Goal: Information Seeking & Learning: Learn about a topic

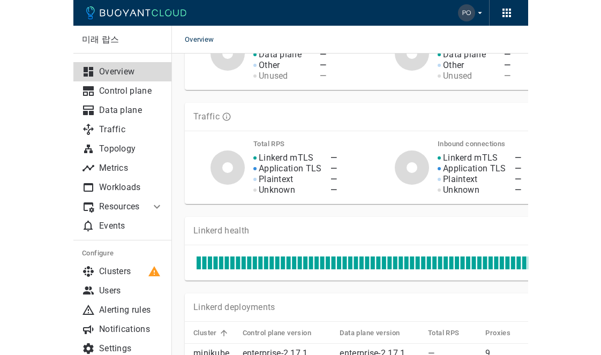
scroll to position [335, 0]
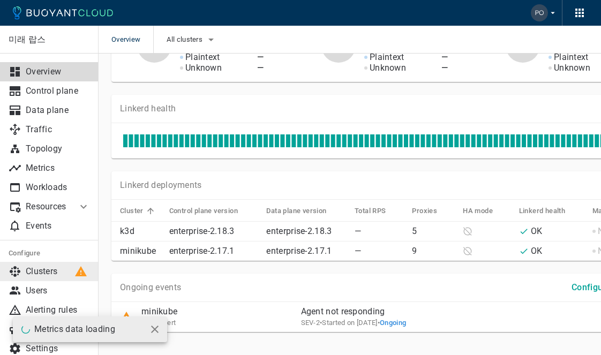
click at [50, 230] on p "Clusters" at bounding box center [58, 271] width 64 height 11
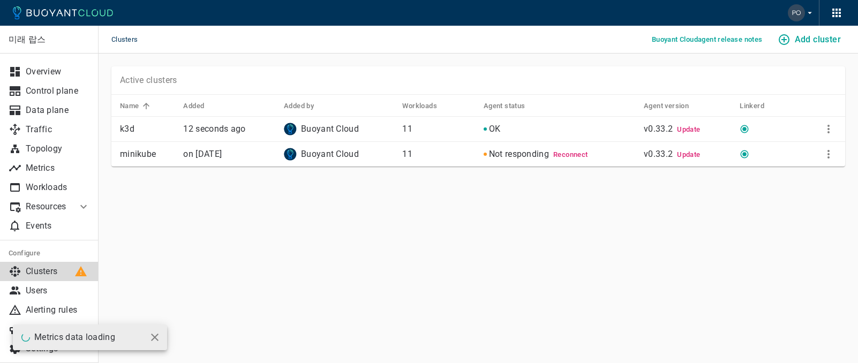
click at [454, 152] on td at bounding box center [821, 154] width 47 height 25
click at [454, 153] on icon "More" at bounding box center [829, 154] width 13 height 13
click at [454, 229] on li "Remove" at bounding box center [793, 234] width 113 height 19
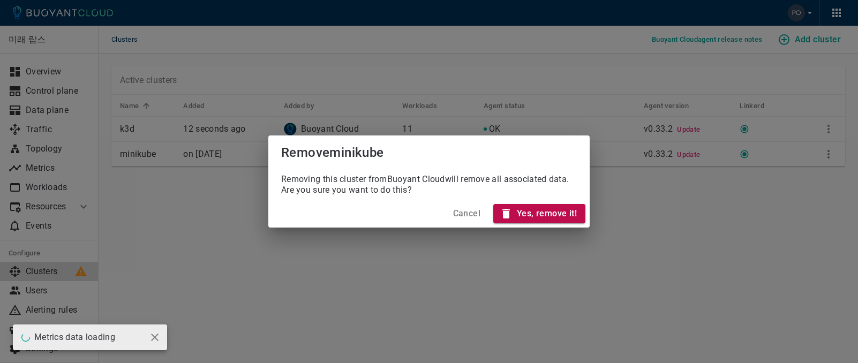
click at [454, 210] on h4 "Yes, remove it!" at bounding box center [547, 213] width 60 height 11
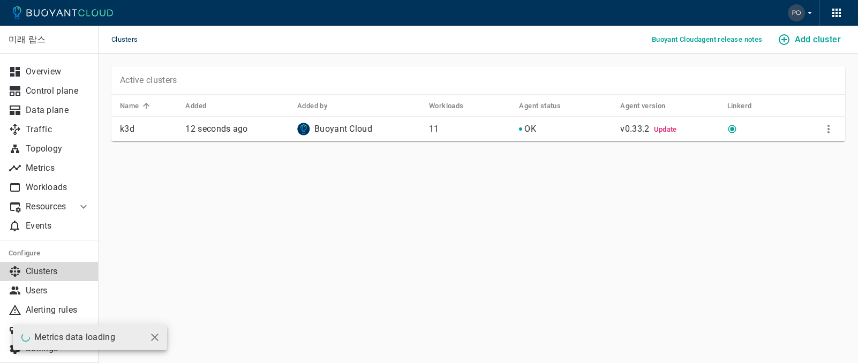
click at [454, 130] on span "Update" at bounding box center [665, 129] width 23 height 8
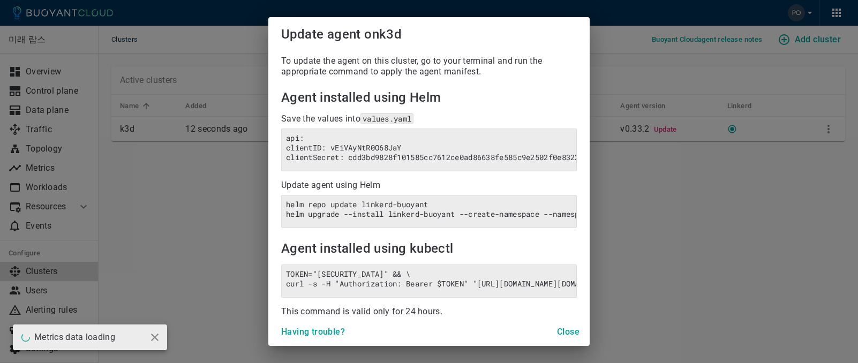
click at [454, 230] on button "Close" at bounding box center [568, 332] width 34 height 19
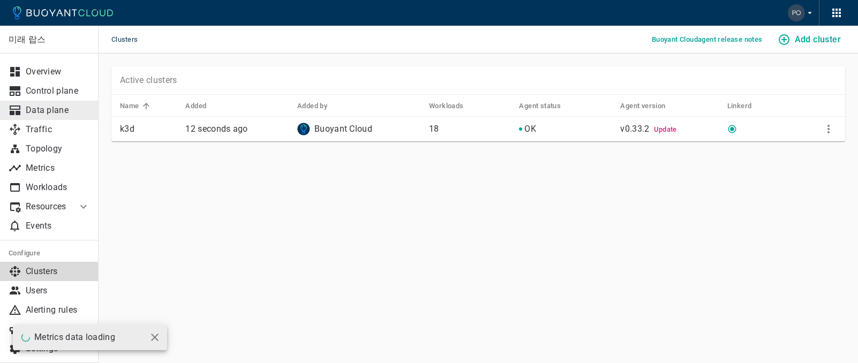
click at [66, 115] on p "Data plane" at bounding box center [58, 110] width 64 height 11
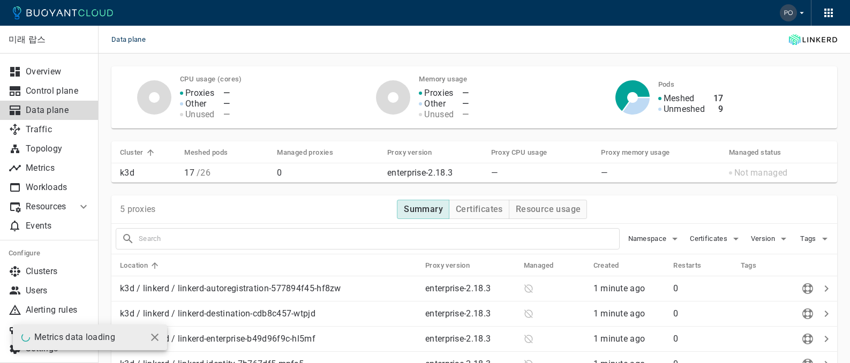
scroll to position [110, 0]
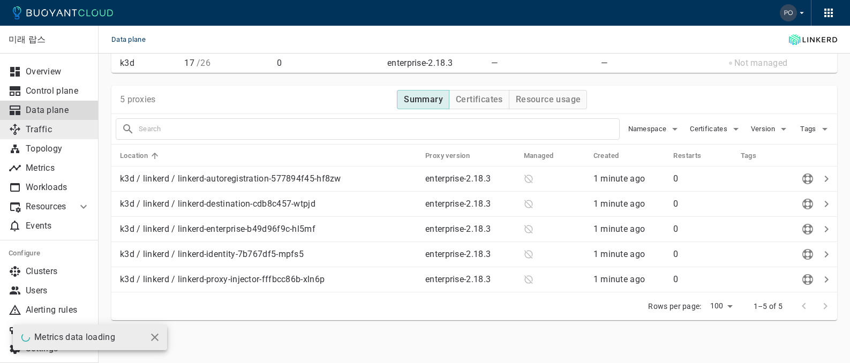
click at [58, 131] on p "Traffic" at bounding box center [58, 129] width 64 height 11
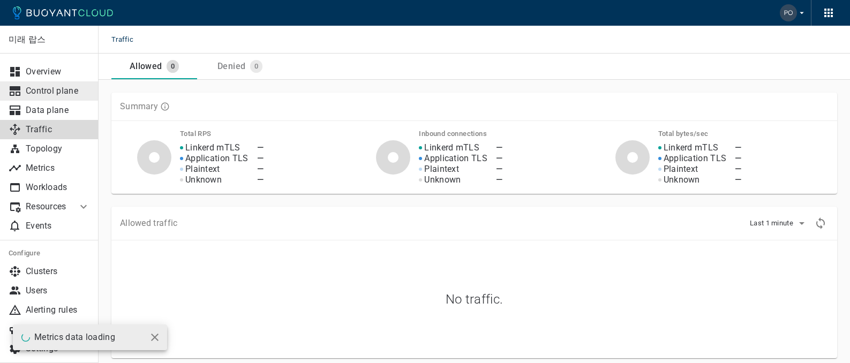
click at [63, 96] on p "Control plane" at bounding box center [58, 91] width 64 height 11
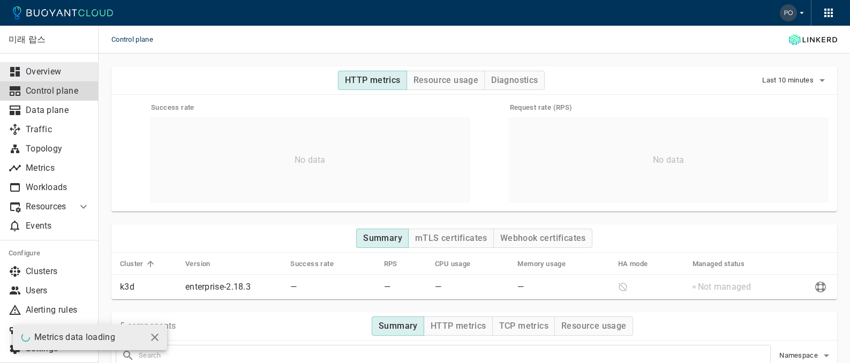
click at [56, 71] on p "Overview" at bounding box center [58, 71] width 64 height 11
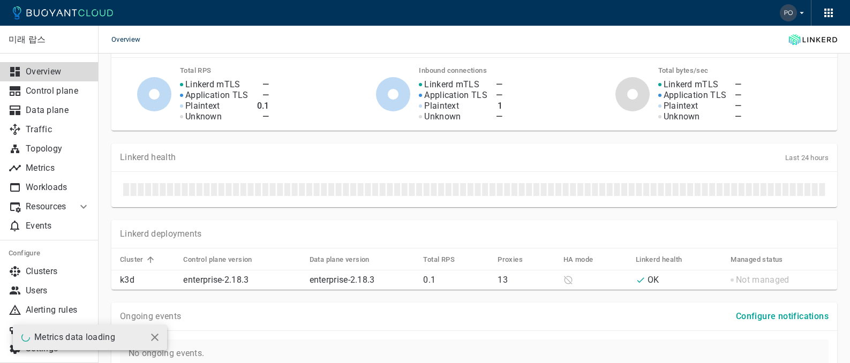
scroll to position [383, 0]
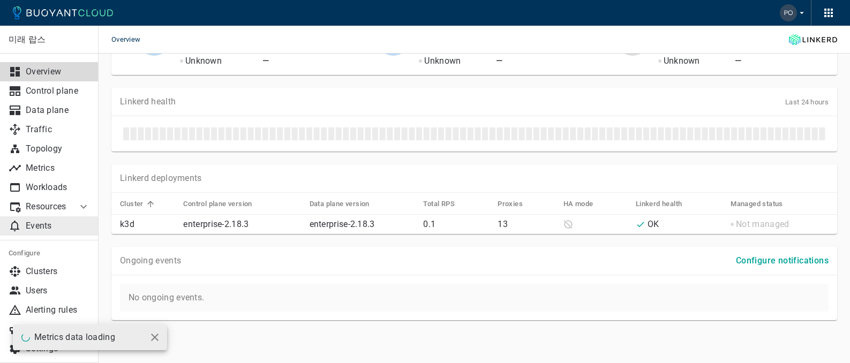
click at [63, 228] on p "Events" at bounding box center [58, 226] width 64 height 11
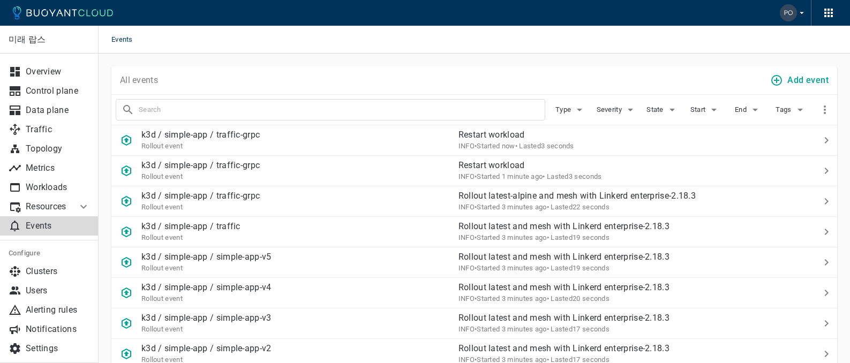
click at [40, 220] on link "Events" at bounding box center [49, 225] width 99 height 19
click at [38, 230] on p "Events" at bounding box center [58, 226] width 64 height 11
click at [49, 212] on li "Resources" at bounding box center [38, 206] width 77 height 19
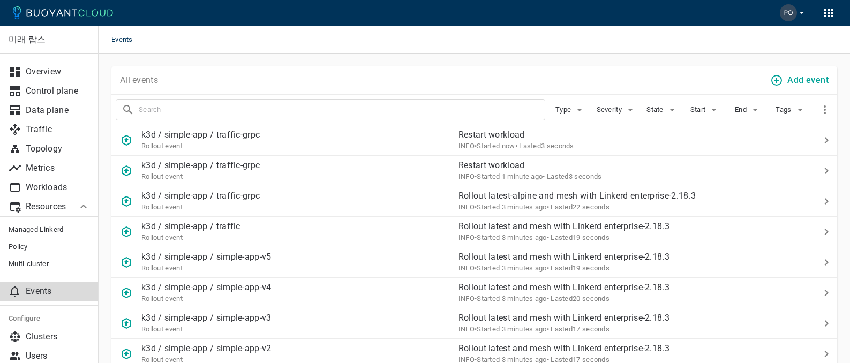
click at [40, 230] on p "Events" at bounding box center [58, 291] width 64 height 11
click at [42, 72] on p "Overview" at bounding box center [58, 71] width 64 height 11
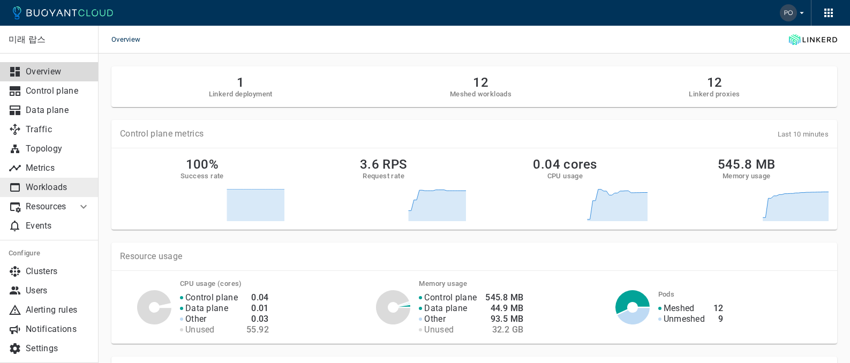
click at [54, 184] on p "Workloads" at bounding box center [58, 187] width 64 height 11
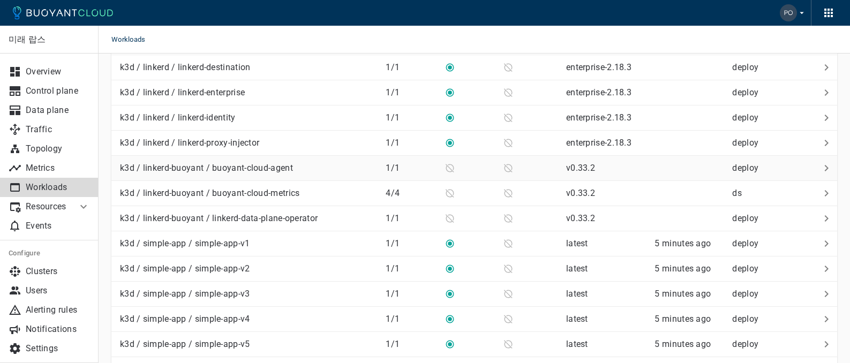
scroll to position [308, 0]
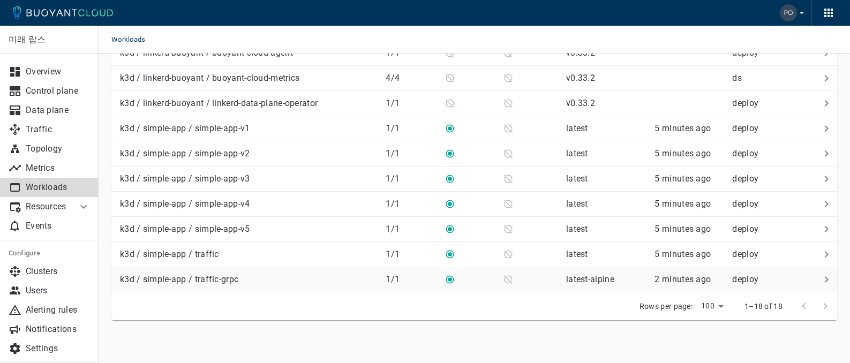
click at [233, 230] on p "k3d / simple-app / traffic-grpc" at bounding box center [179, 279] width 118 height 11
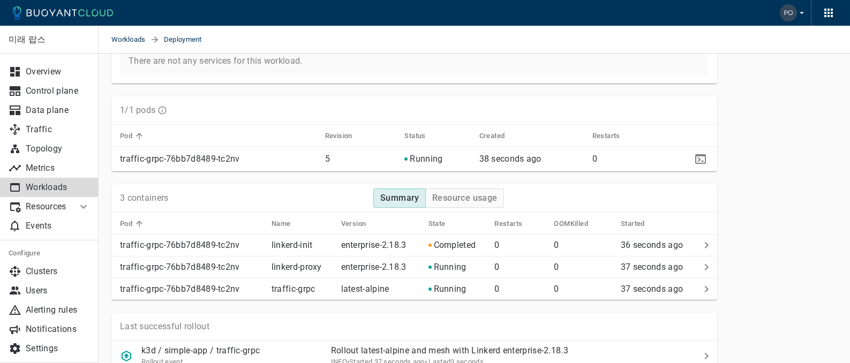
scroll to position [735, 0]
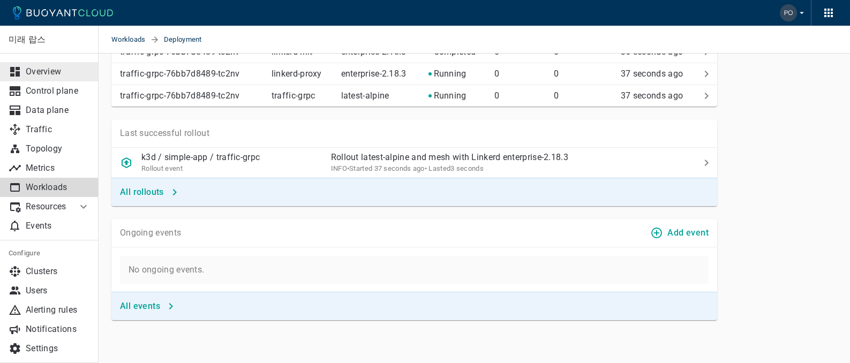
click at [55, 64] on link "Overview" at bounding box center [49, 71] width 99 height 19
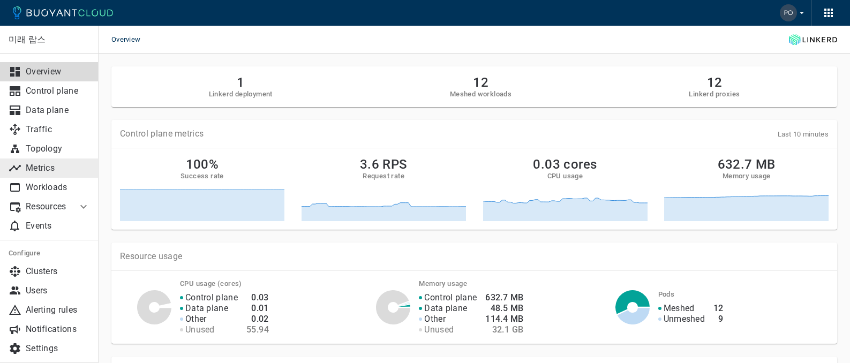
click at [60, 171] on p "Metrics" at bounding box center [58, 168] width 64 height 11
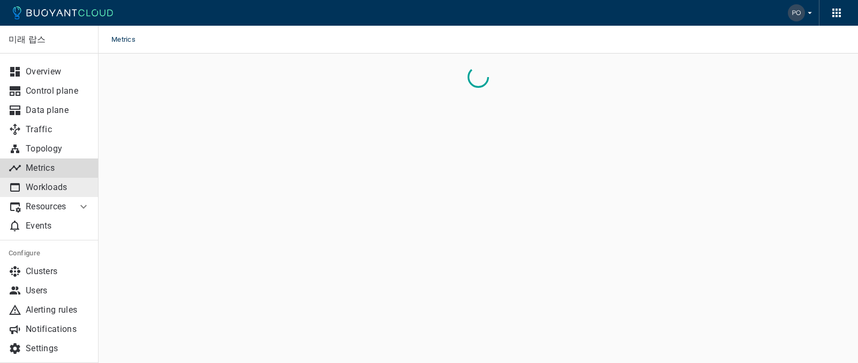
click at [58, 180] on link "Workloads" at bounding box center [49, 187] width 99 height 19
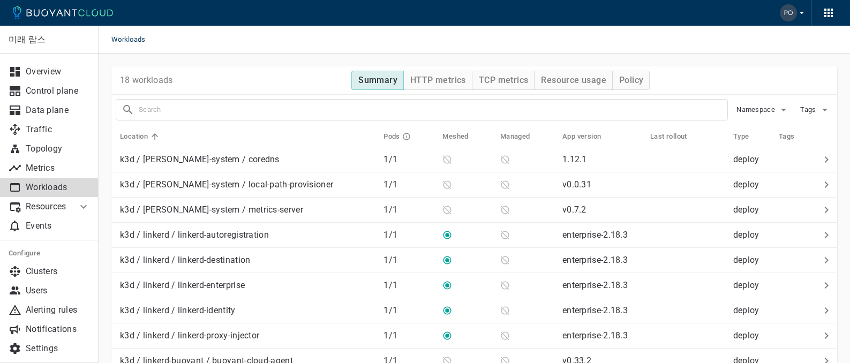
click at [49, 187] on p "Workloads" at bounding box center [58, 187] width 64 height 11
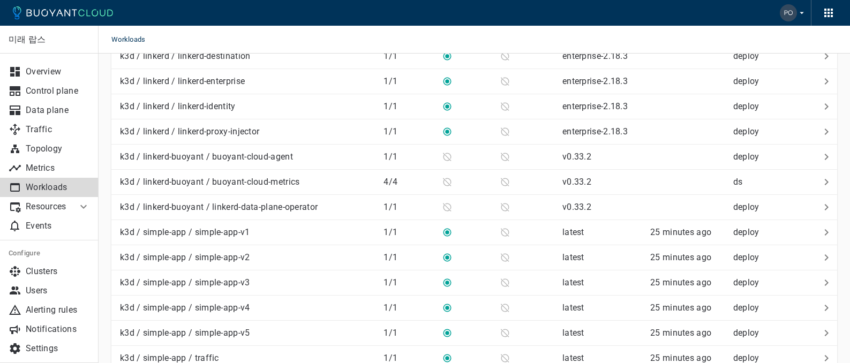
scroll to position [308, 0]
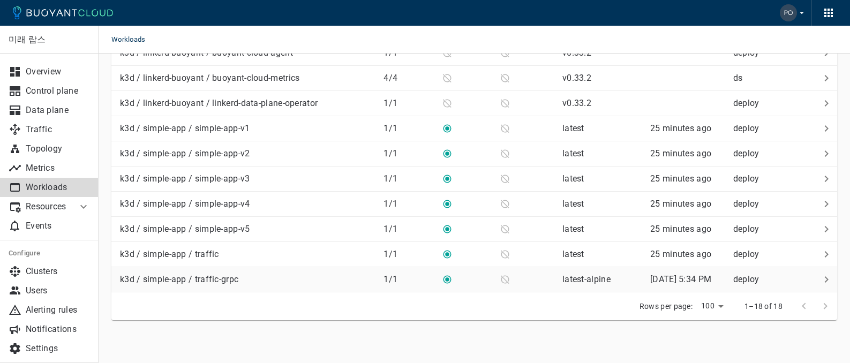
click at [222, 230] on p "k3d / simple-app / traffic-grpc" at bounding box center [179, 279] width 118 height 11
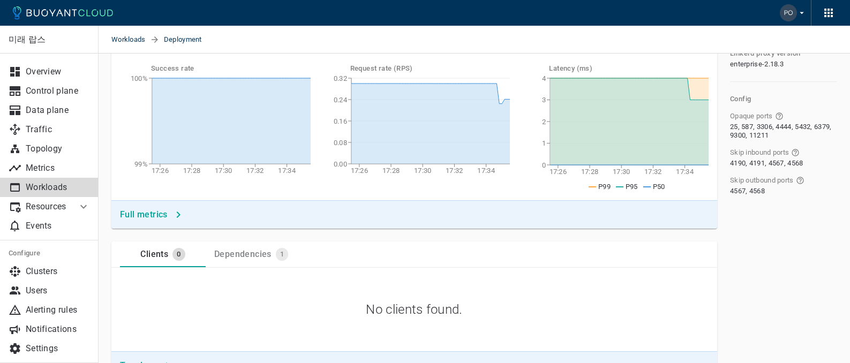
scroll to position [13, 0]
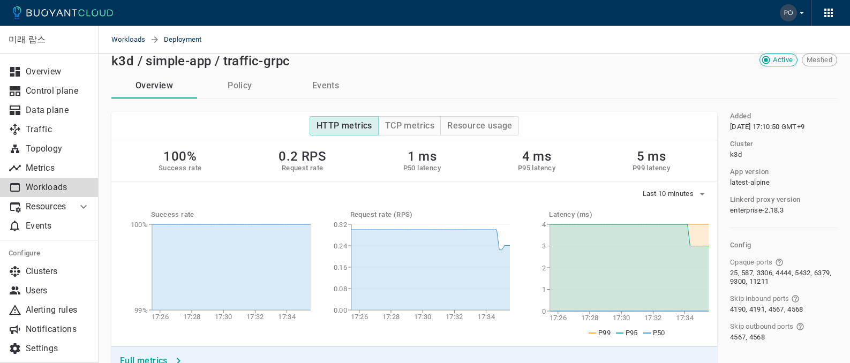
click at [350, 92] on button "Events" at bounding box center [326, 86] width 86 height 26
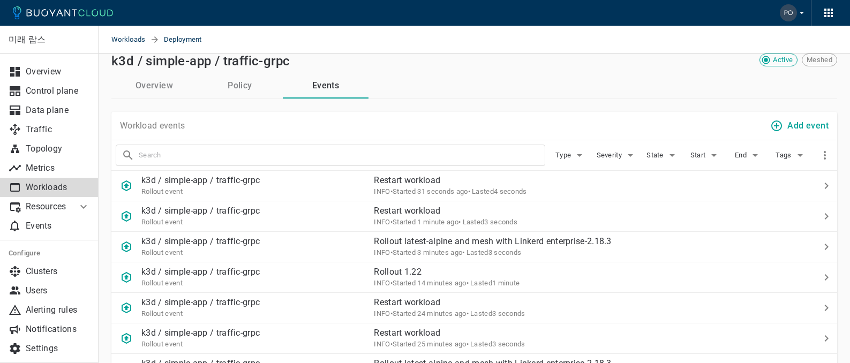
click at [225, 86] on button "Policy" at bounding box center [240, 86] width 86 height 26
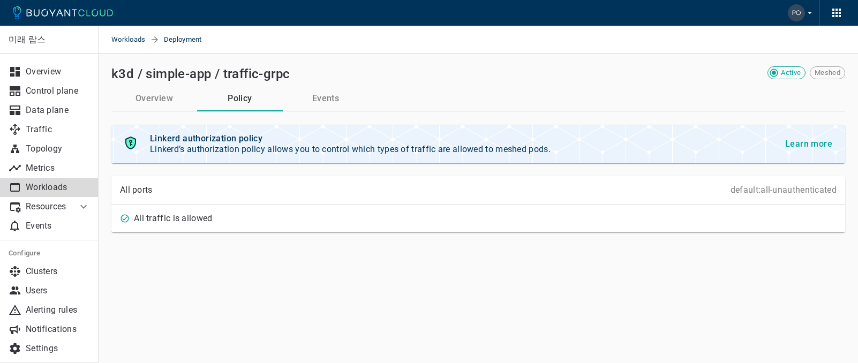
click at [307, 88] on button "Events" at bounding box center [326, 99] width 86 height 26
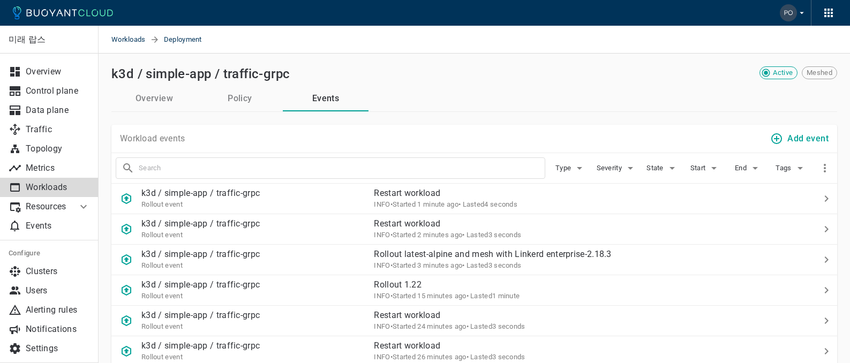
click at [155, 106] on button "Overview" at bounding box center [154, 99] width 86 height 26
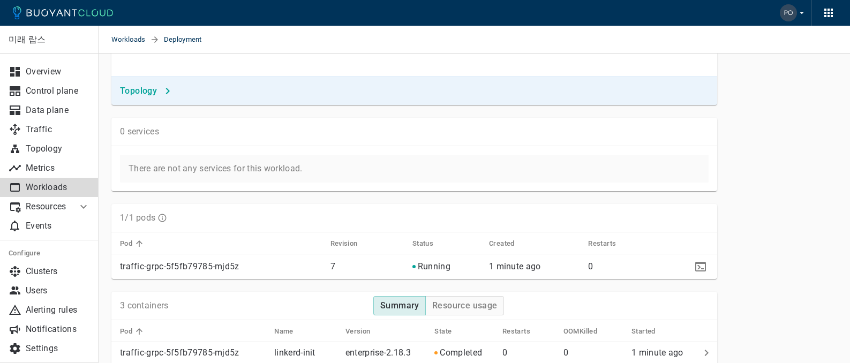
scroll to position [776, 0]
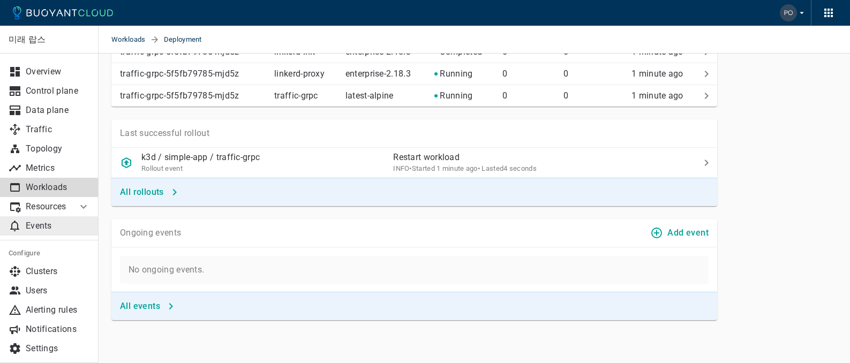
click at [30, 230] on link "Events" at bounding box center [49, 225] width 99 height 19
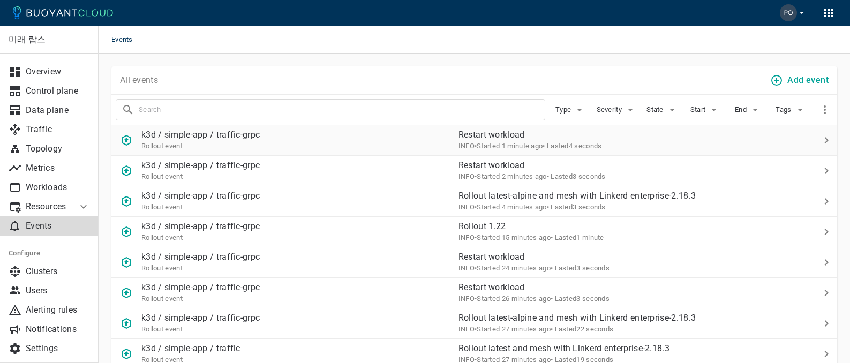
click at [229, 137] on p "k3d / simple-app / traffic-grpc" at bounding box center [200, 135] width 118 height 11
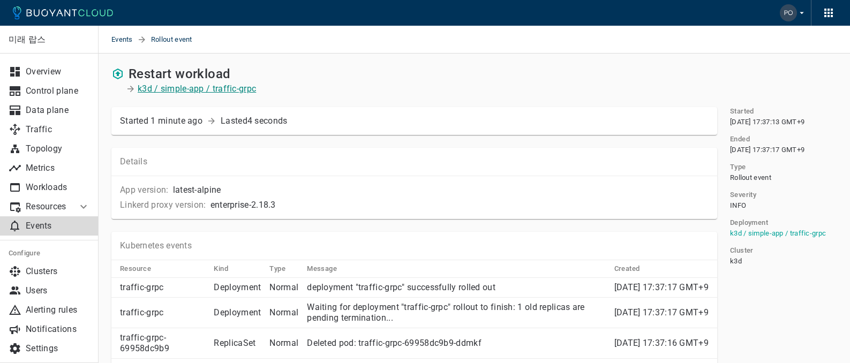
click at [242, 89] on p "k3d / simple-app / traffic-grpc" at bounding box center [197, 89] width 118 height 11
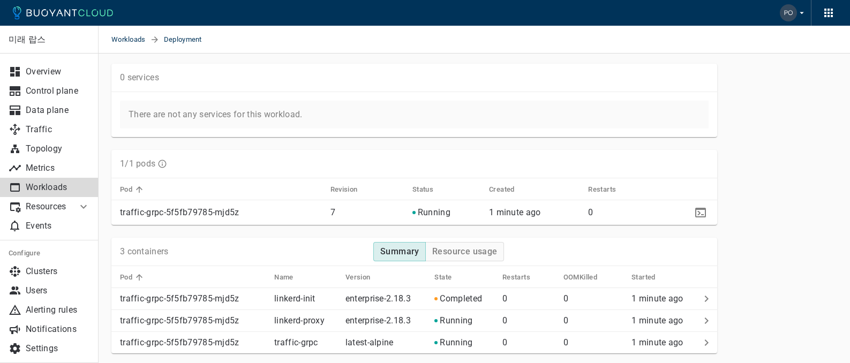
scroll to position [424, 0]
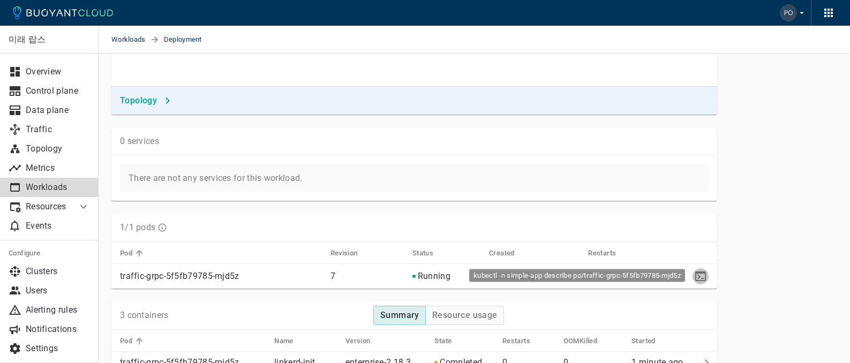
click at [454, 230] on icon "kubectl -n simple-app describe po/traffic-grpc-5f5fb79785-mjd5z" at bounding box center [701, 277] width 11 height 10
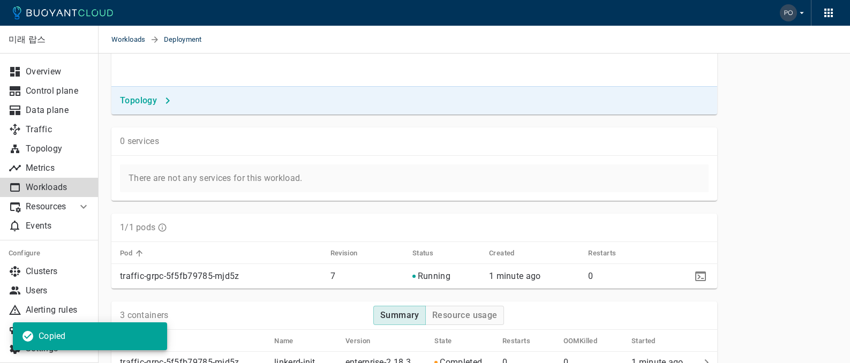
click at [311, 208] on div "1/1 pods Pod Revision Status Created Restarts traffic-grpc-5f5fb79785-mjd5z 7 R…" at bounding box center [408, 245] width 619 height 88
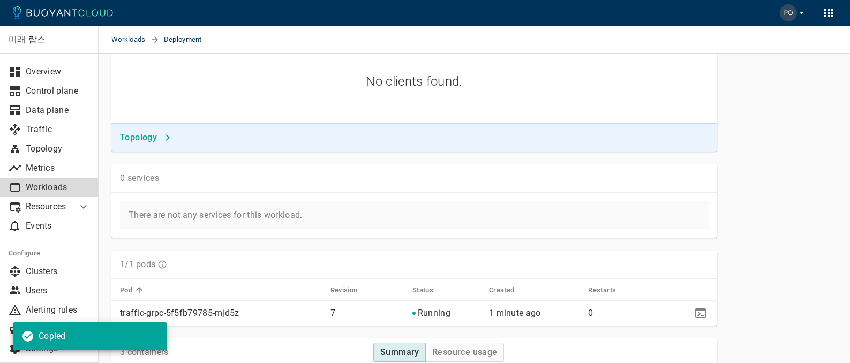
scroll to position [326, 0]
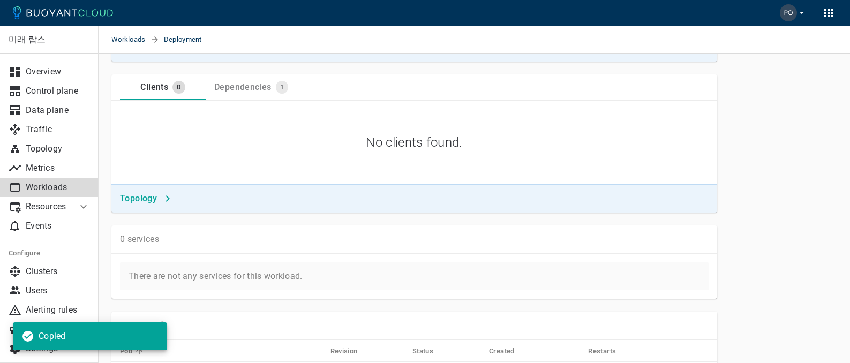
click at [229, 214] on div "0 services There are not any services for this workload." at bounding box center [408, 256] width 619 height 86
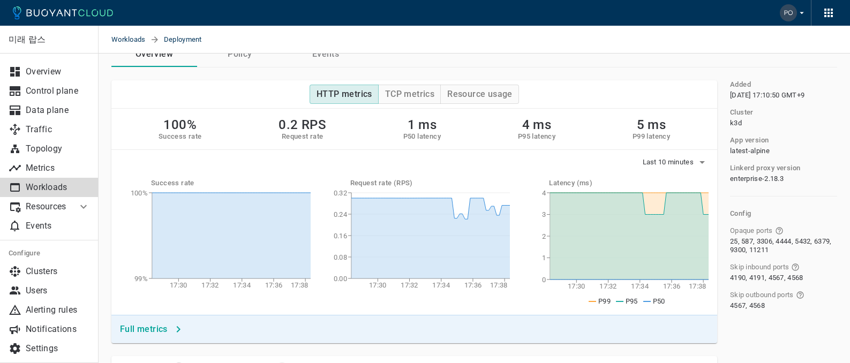
scroll to position [31, 0]
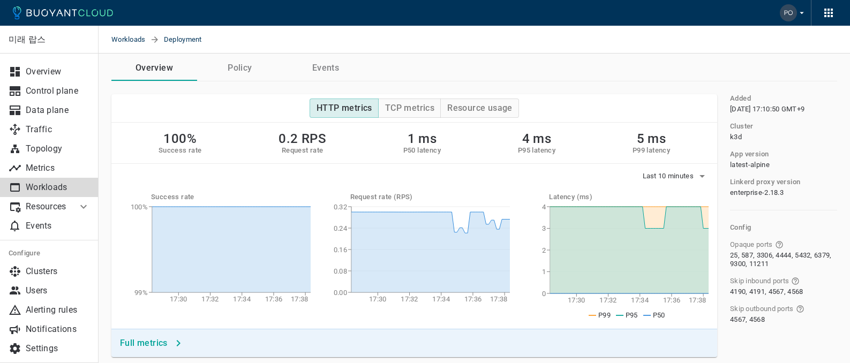
click at [249, 74] on button "Policy" at bounding box center [240, 68] width 86 height 26
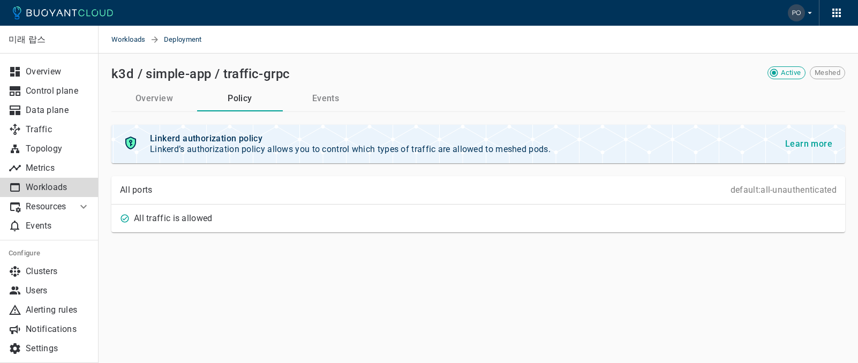
click at [324, 95] on button "Events" at bounding box center [326, 99] width 86 height 26
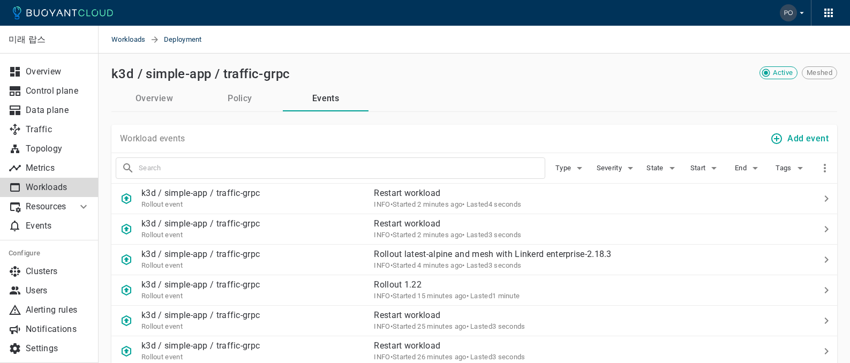
click at [271, 93] on button "Policy" at bounding box center [240, 99] width 86 height 26
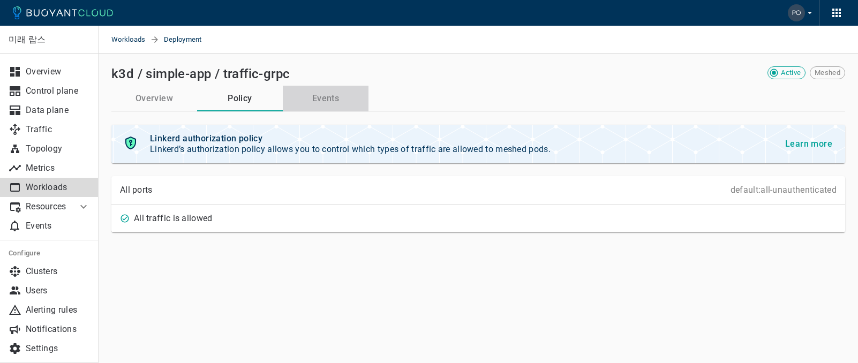
click at [309, 99] on button "Events" at bounding box center [326, 99] width 86 height 26
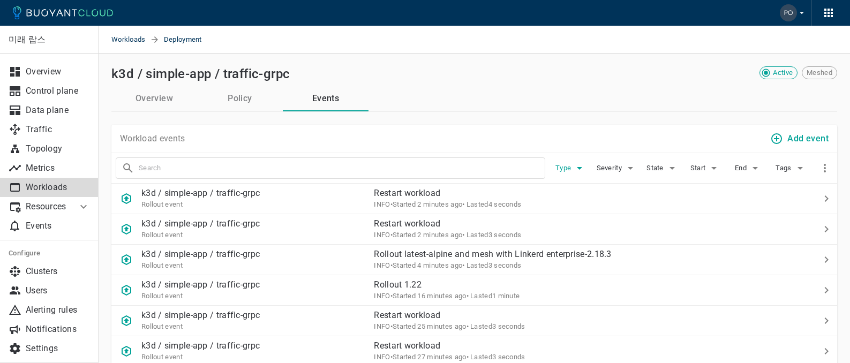
click at [454, 170] on span "Type" at bounding box center [565, 168] width 18 height 9
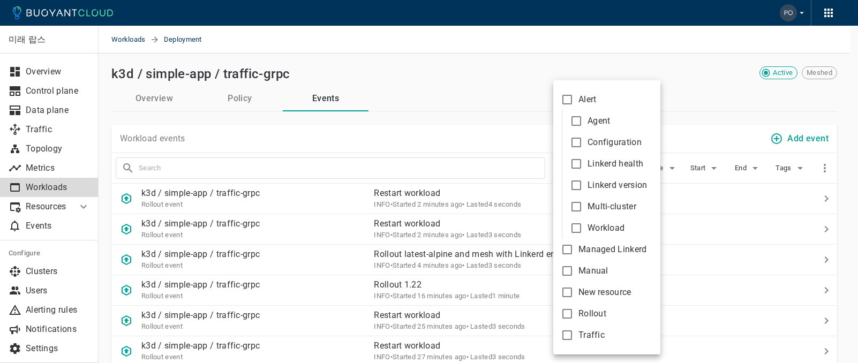
click at [454, 112] on div at bounding box center [429, 181] width 858 height 363
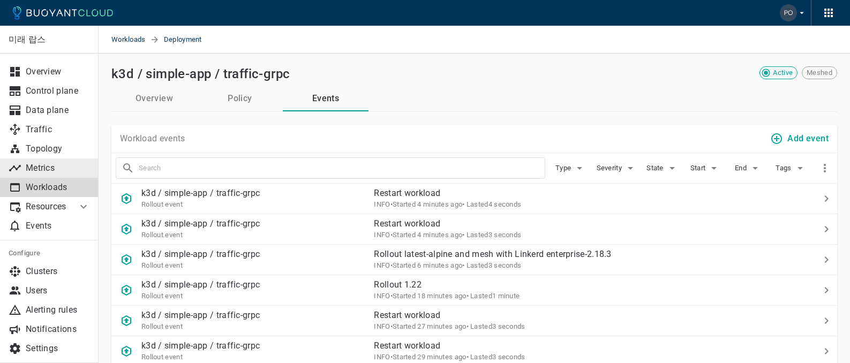
click at [71, 167] on p "Metrics" at bounding box center [58, 168] width 64 height 11
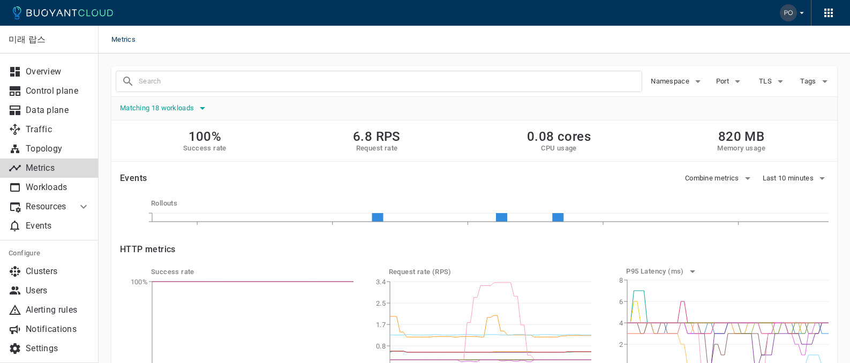
click at [167, 113] on button "Matching 18 workloads" at bounding box center [164, 108] width 89 height 16
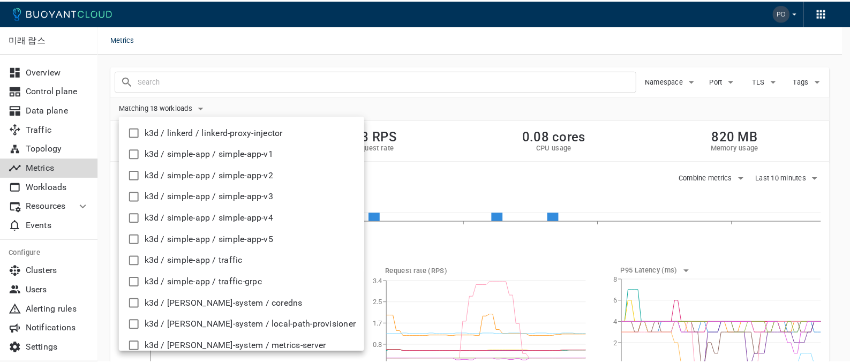
scroll to position [197, 0]
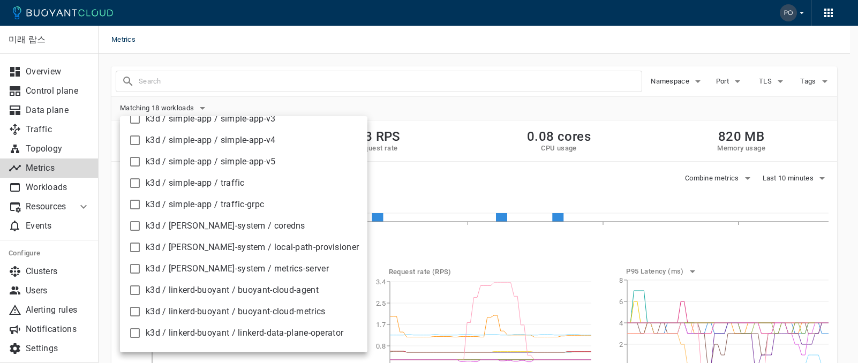
click at [223, 199] on span "k3d / simple-app / traffic-grpc" at bounding box center [252, 204] width 213 height 11
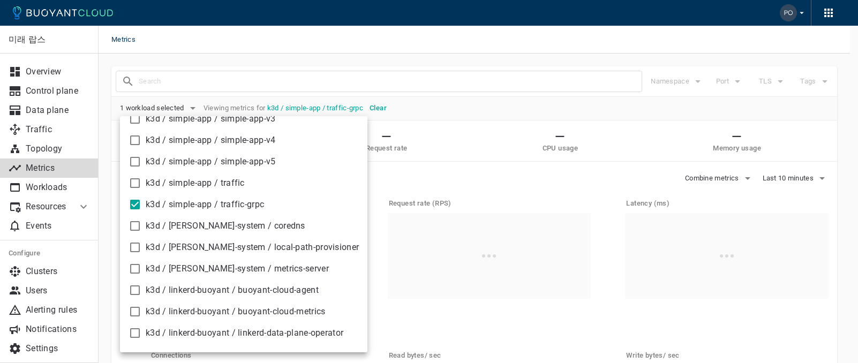
checkbox input "true"
click at [444, 46] on div at bounding box center [429, 181] width 858 height 363
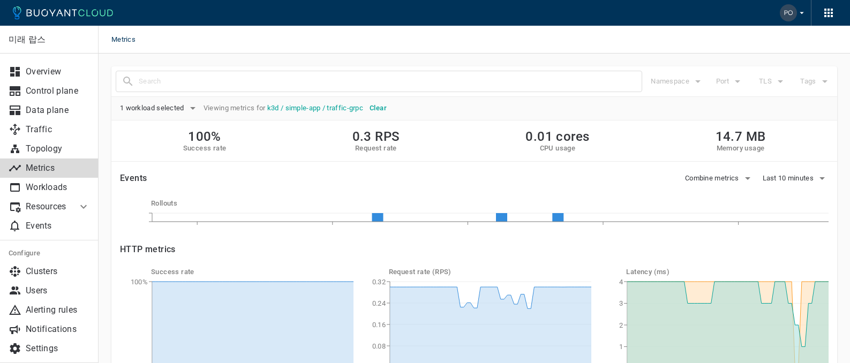
scroll to position [388, 0]
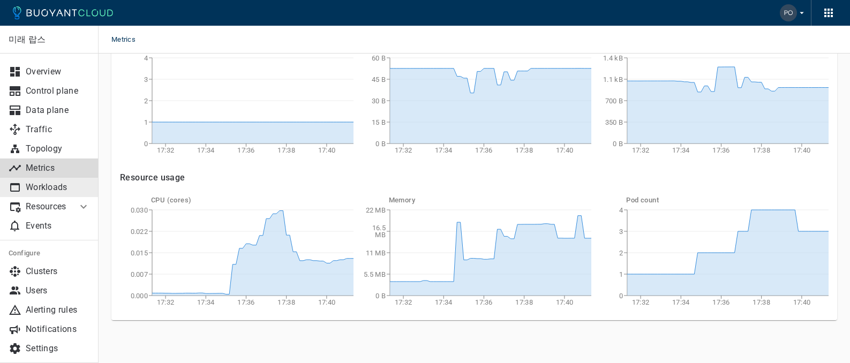
click at [49, 190] on p "Workloads" at bounding box center [58, 187] width 64 height 11
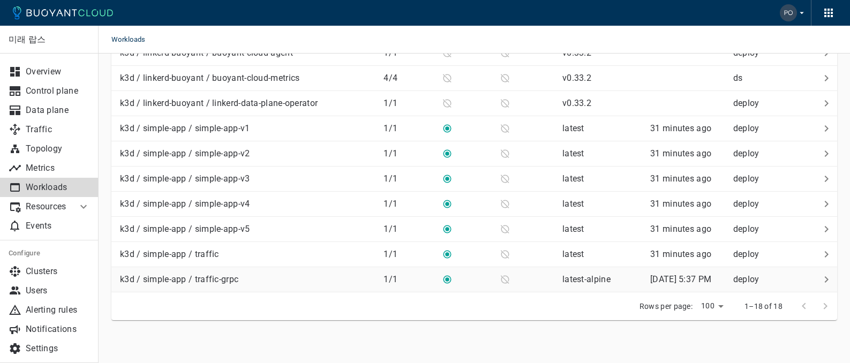
click at [215, 230] on p "k3d / simple-app / traffic-grpc" at bounding box center [179, 279] width 118 height 11
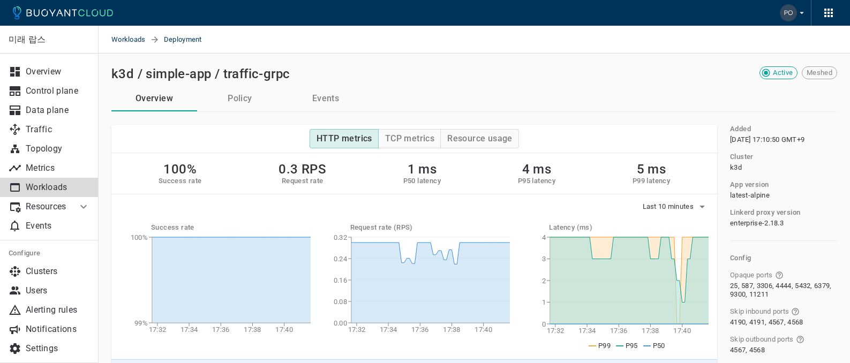
click at [322, 86] on button "Events" at bounding box center [326, 99] width 86 height 26
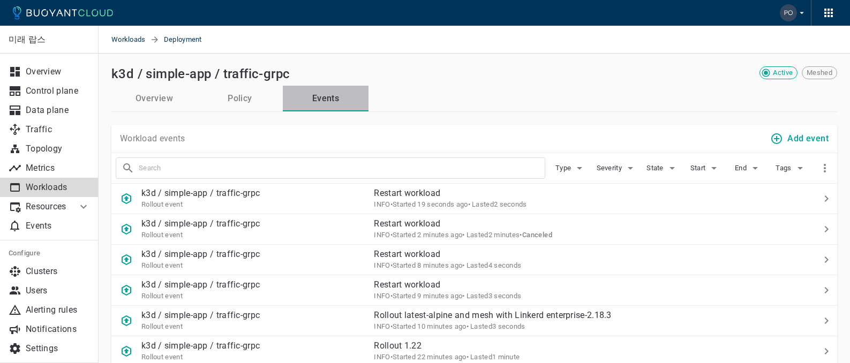
click at [324, 106] on button "Events" at bounding box center [326, 99] width 86 height 26
click at [235, 98] on button "Policy" at bounding box center [240, 99] width 86 height 26
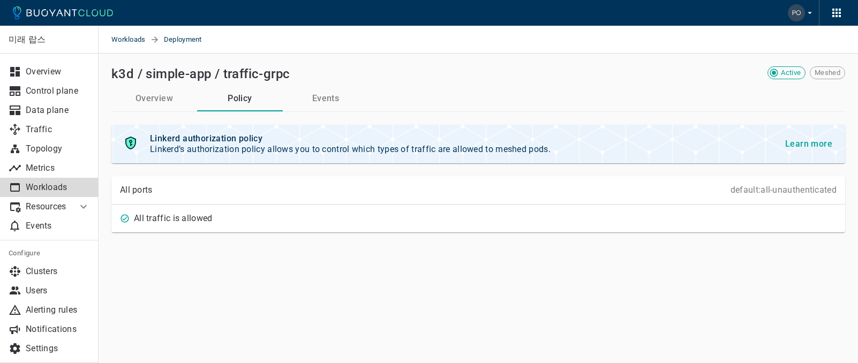
click at [322, 101] on button "Events" at bounding box center [326, 99] width 86 height 26
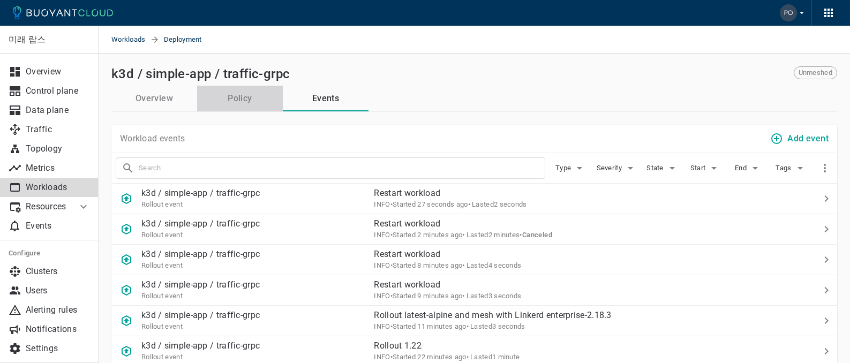
click at [272, 100] on button "Policy" at bounding box center [240, 99] width 86 height 26
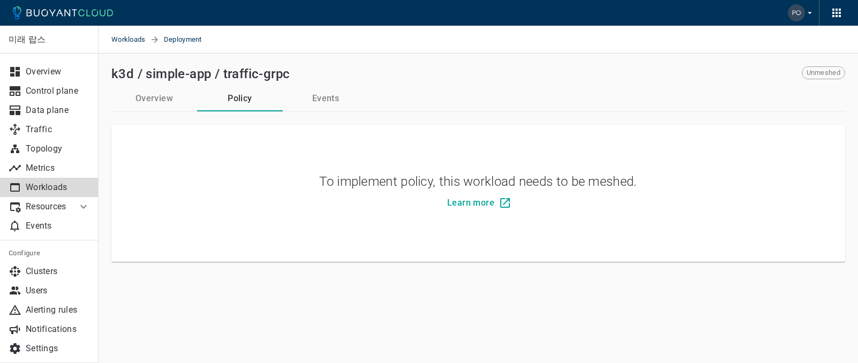
click at [310, 100] on button "Events" at bounding box center [326, 99] width 86 height 26
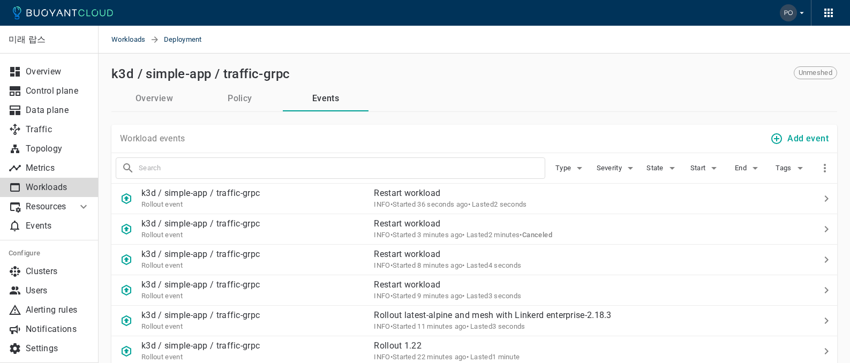
click at [177, 102] on button "Overview" at bounding box center [154, 99] width 86 height 26
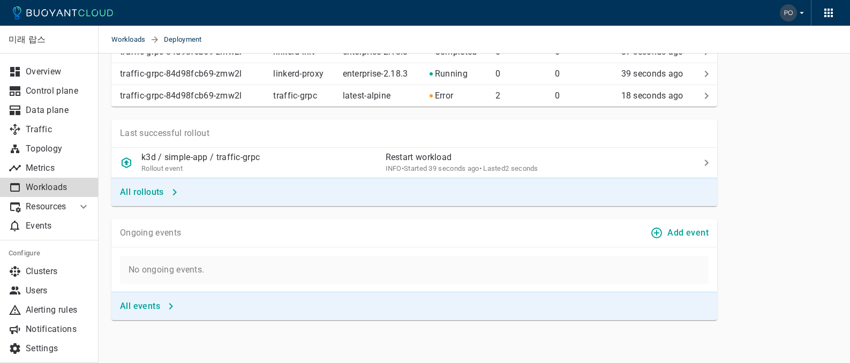
scroll to position [487, 0]
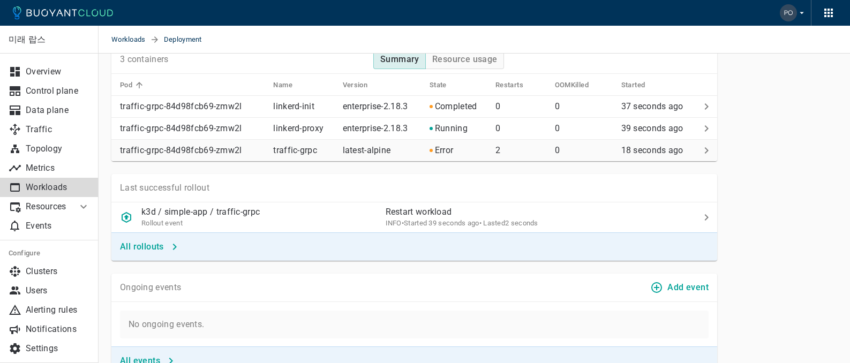
click at [354, 150] on p "latest-alpine" at bounding box center [367, 150] width 48 height 10
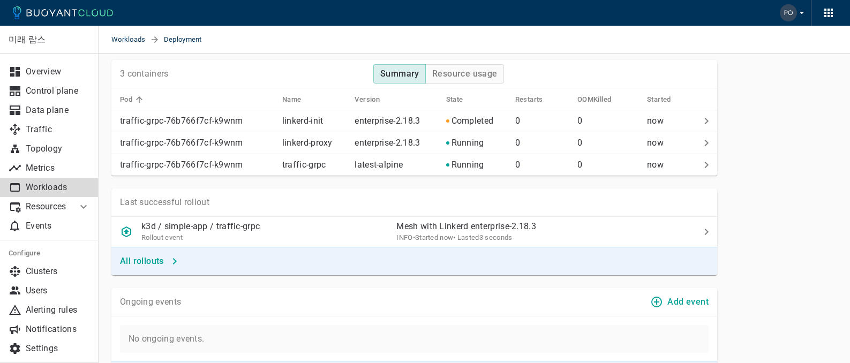
scroll to position [764, 0]
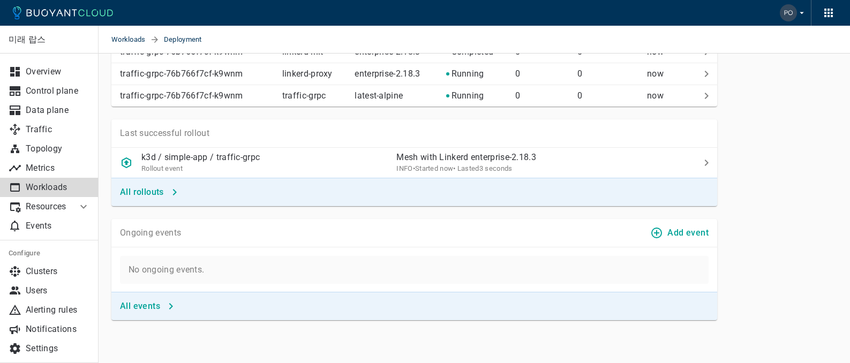
click at [139, 306] on h4 "All events" at bounding box center [140, 306] width 40 height 11
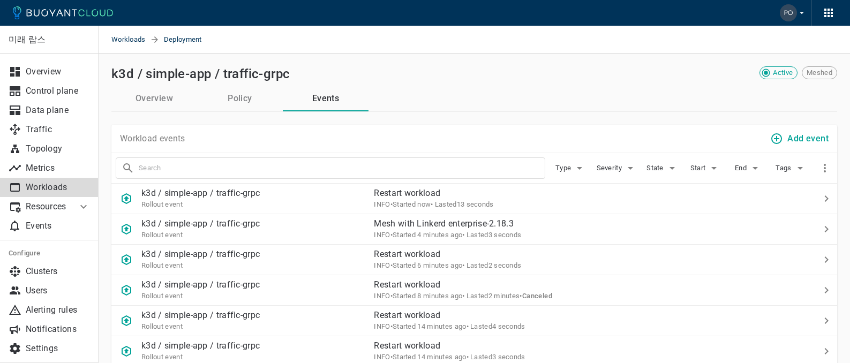
scroll to position [13, 0]
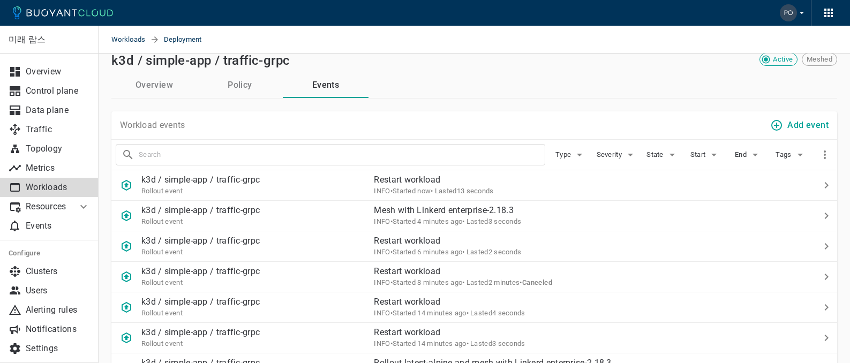
click at [343, 79] on button "Events" at bounding box center [326, 85] width 86 height 26
click at [339, 76] on button "Events" at bounding box center [326, 85] width 86 height 26
click at [334, 82] on button "Events" at bounding box center [326, 85] width 86 height 26
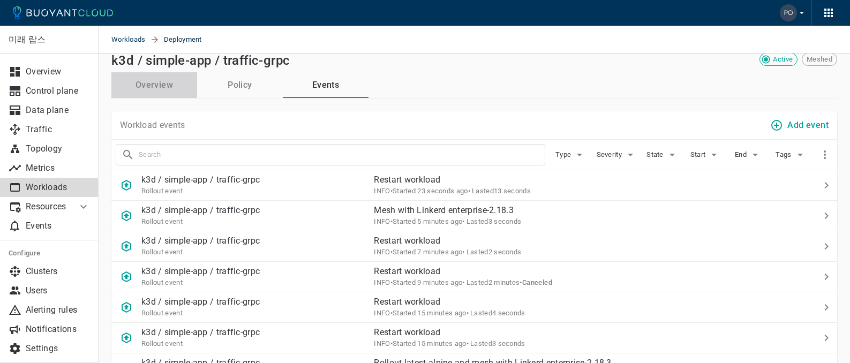
click at [173, 83] on button "Overview" at bounding box center [154, 85] width 86 height 26
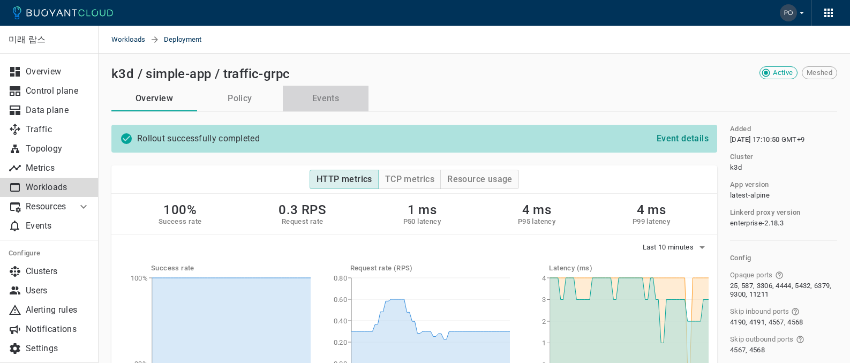
click at [331, 91] on button "Events" at bounding box center [326, 99] width 86 height 26
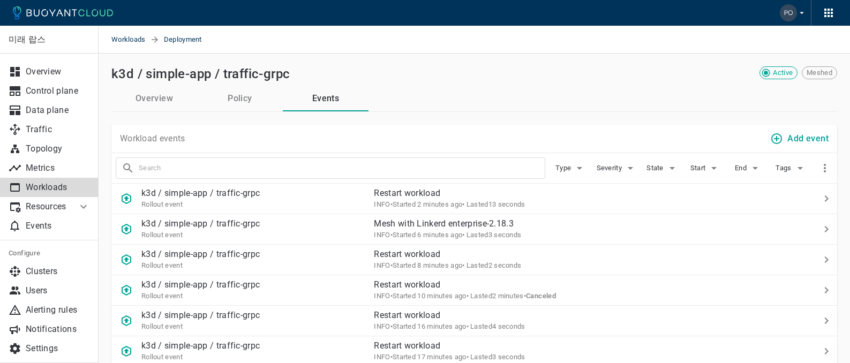
click at [243, 104] on button "Policy" at bounding box center [240, 99] width 86 height 26
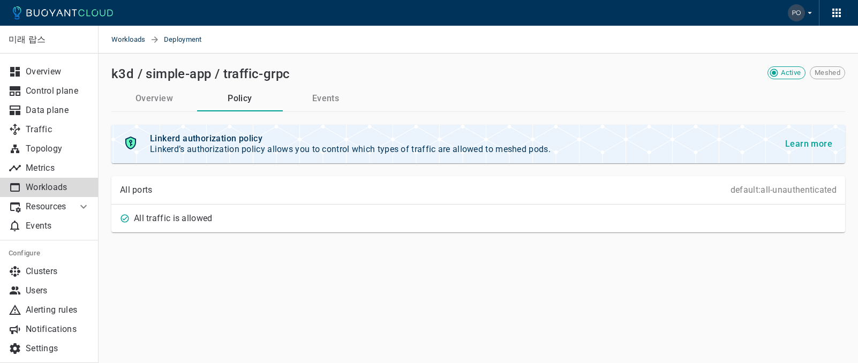
click at [149, 96] on button "Overview" at bounding box center [154, 99] width 86 height 26
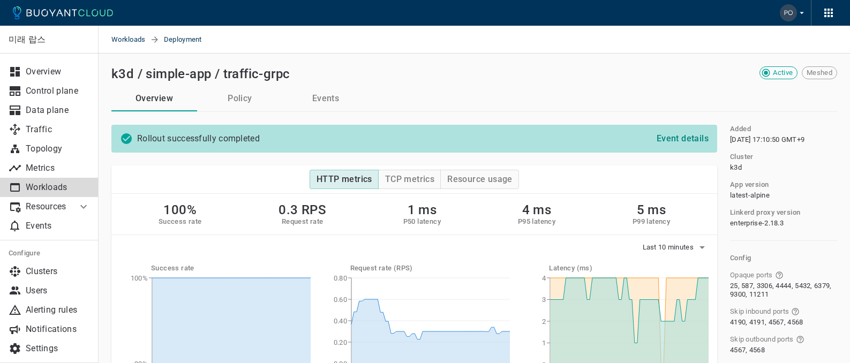
click at [317, 99] on button "Events" at bounding box center [326, 99] width 86 height 26
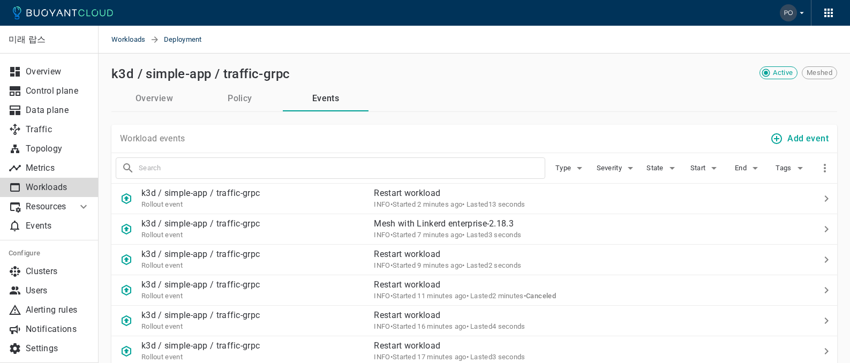
click at [191, 101] on button "Overview" at bounding box center [154, 99] width 86 height 26
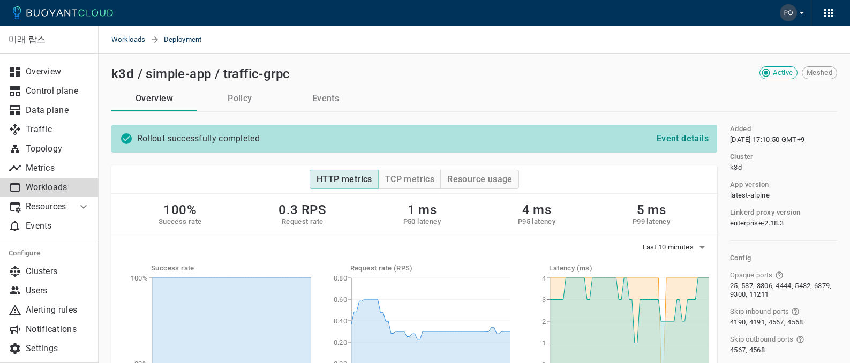
click at [684, 137] on h4 "Event details" at bounding box center [683, 138] width 52 height 11
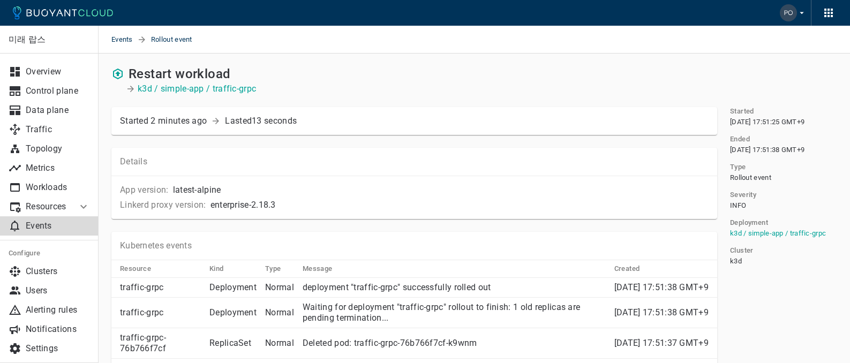
click at [173, 45] on span "Rollout event" at bounding box center [178, 40] width 54 height 28
click at [126, 41] on span "Events" at bounding box center [124, 40] width 26 height 28
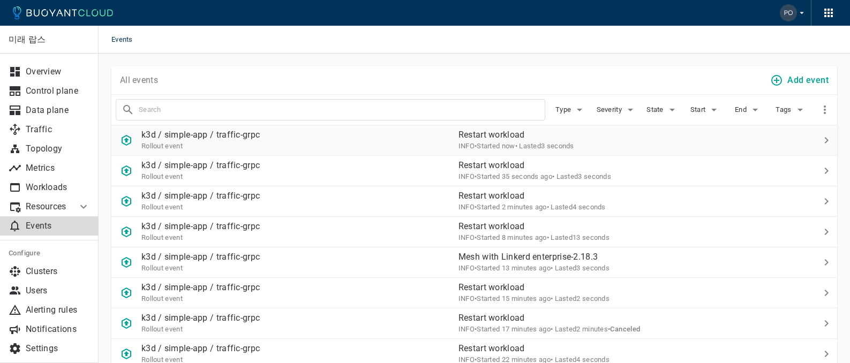
click at [244, 135] on p "k3d / simple-app / traffic-grpc" at bounding box center [200, 135] width 118 height 11
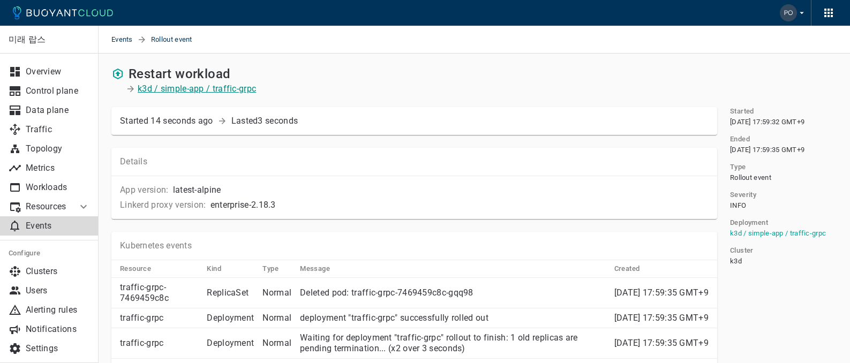
click at [244, 91] on p "k3d / simple-app / traffic-grpc" at bounding box center [197, 89] width 118 height 11
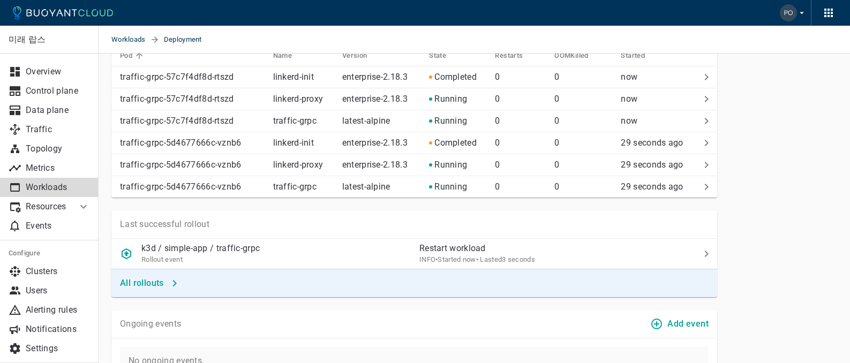
scroll to position [826, 0]
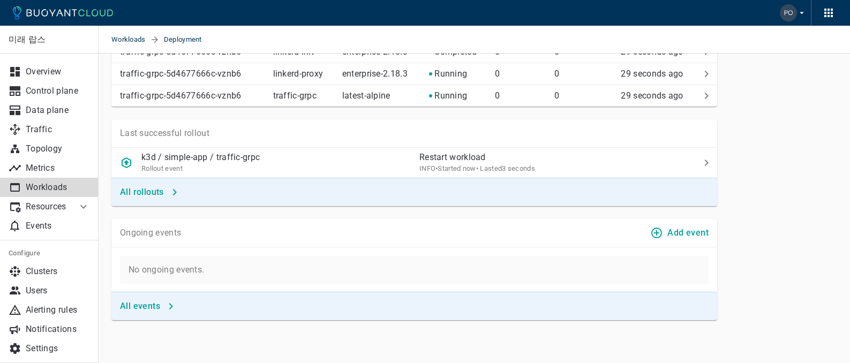
click at [149, 310] on h4 "All events" at bounding box center [140, 306] width 40 height 11
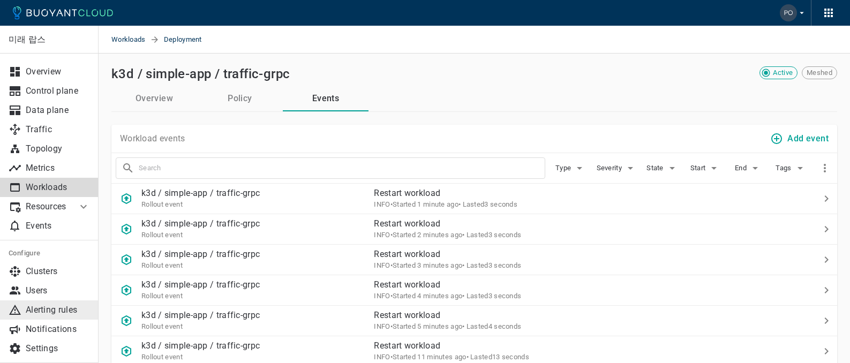
click at [65, 309] on p "Alerting rules" at bounding box center [58, 310] width 64 height 11
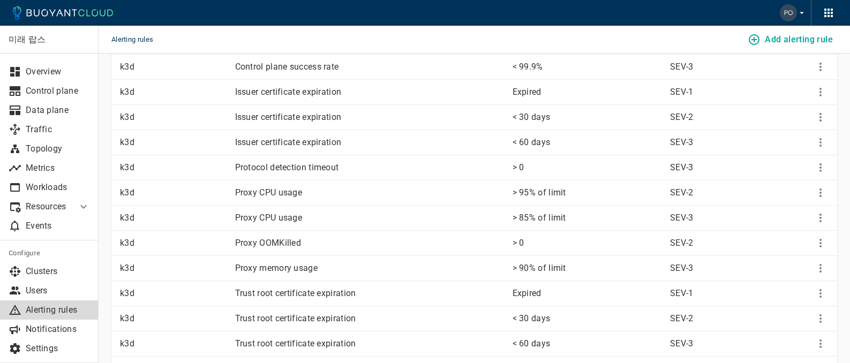
scroll to position [409, 0]
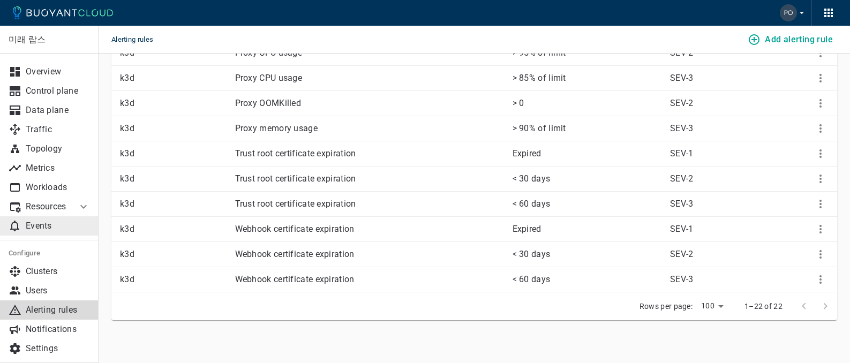
click at [71, 228] on p "Events" at bounding box center [58, 226] width 64 height 11
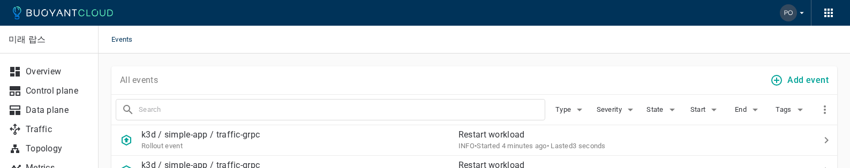
click at [333, 81] on div "All events Add event" at bounding box center [474, 80] width 726 height 28
click at [52, 65] on link "Overview" at bounding box center [49, 71] width 99 height 19
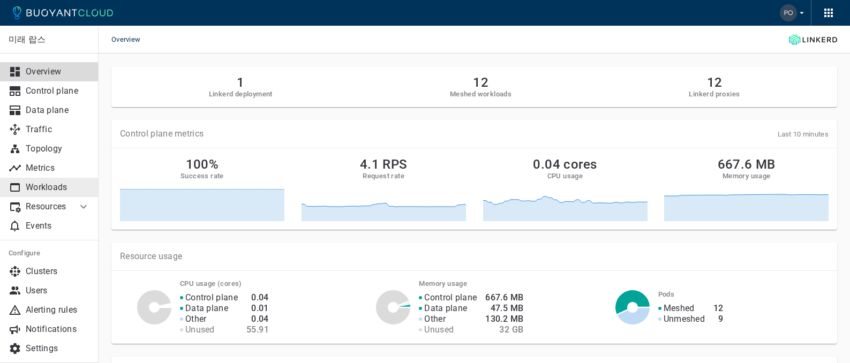
click at [69, 191] on p "Workloads" at bounding box center [58, 187] width 64 height 11
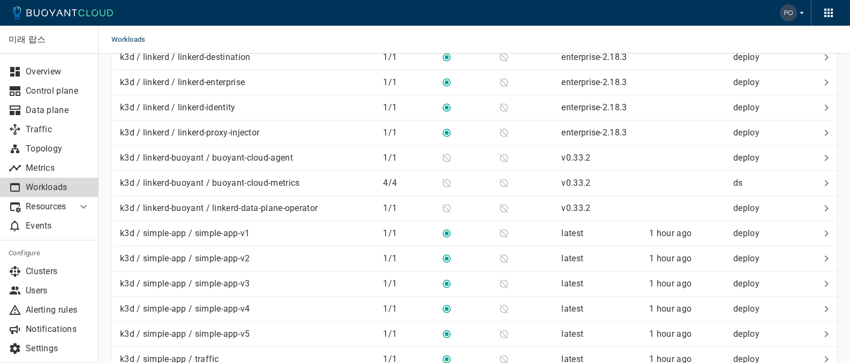
scroll to position [281, 0]
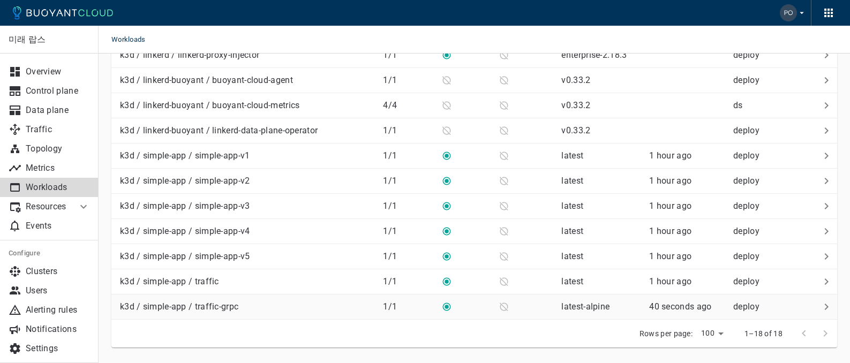
click at [259, 301] on div "k3d / simple-app / traffic-grpc" at bounding box center [245, 304] width 259 height 15
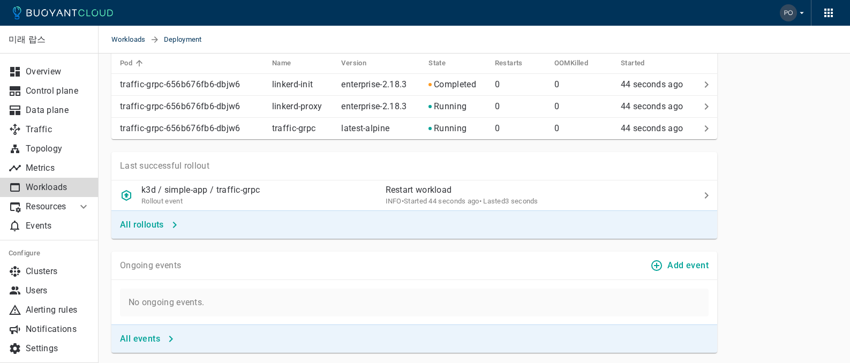
scroll to position [735, 0]
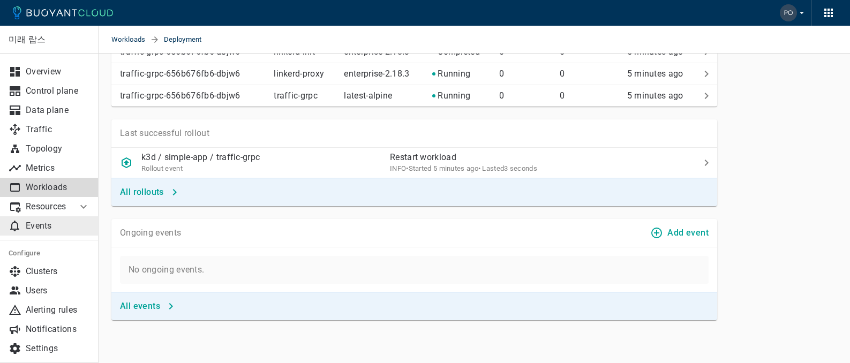
click at [40, 227] on p "Events" at bounding box center [58, 226] width 64 height 11
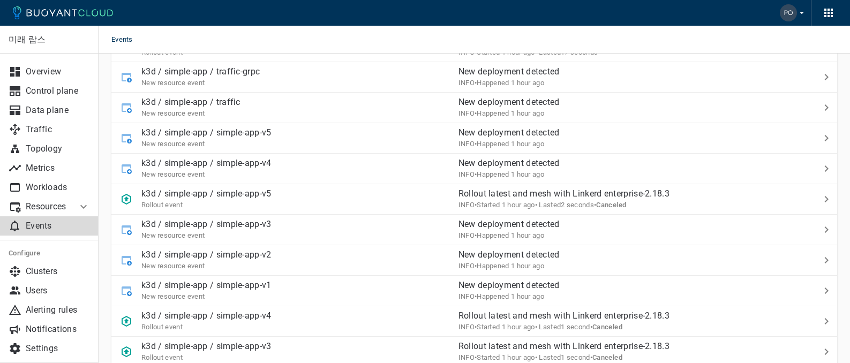
click at [40, 227] on p "Events" at bounding box center [58, 226] width 64 height 11
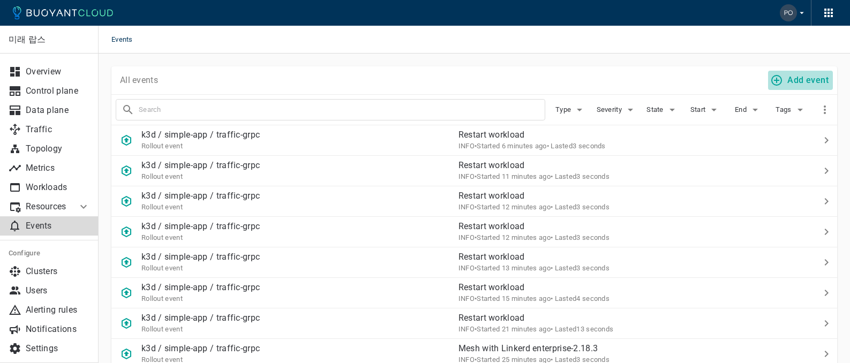
click at [812, 81] on h4 "Add event" at bounding box center [808, 80] width 41 height 11
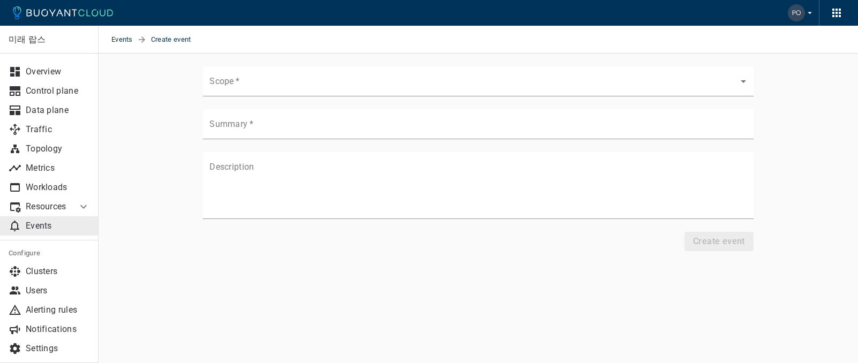
click at [44, 226] on p "Events" at bounding box center [58, 226] width 64 height 11
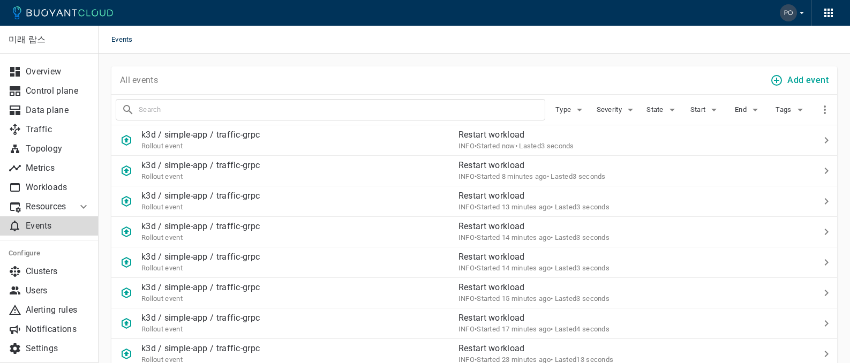
click at [79, 223] on p "Events" at bounding box center [58, 226] width 64 height 11
click at [62, 191] on p "Workloads" at bounding box center [58, 187] width 64 height 11
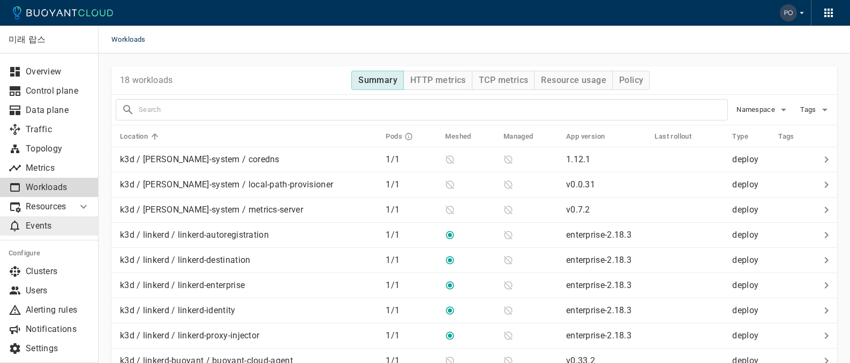
click at [57, 226] on p "Events" at bounding box center [58, 226] width 64 height 11
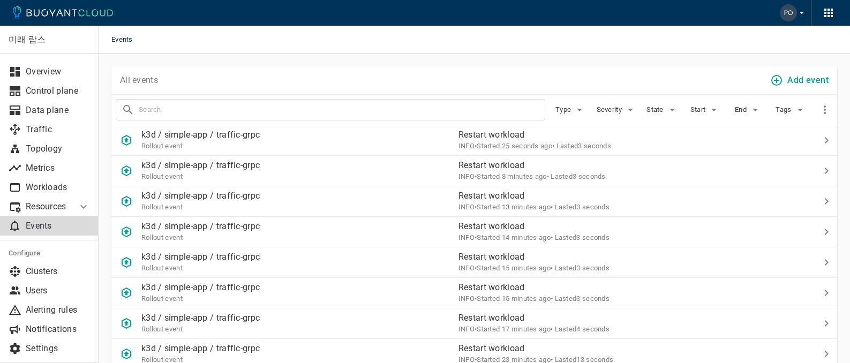
click at [57, 226] on p "Events" at bounding box center [58, 226] width 64 height 11
click at [415, 145] on div "k3d / simple-app / traffic-grpc Rollout event" at bounding box center [280, 136] width 339 height 30
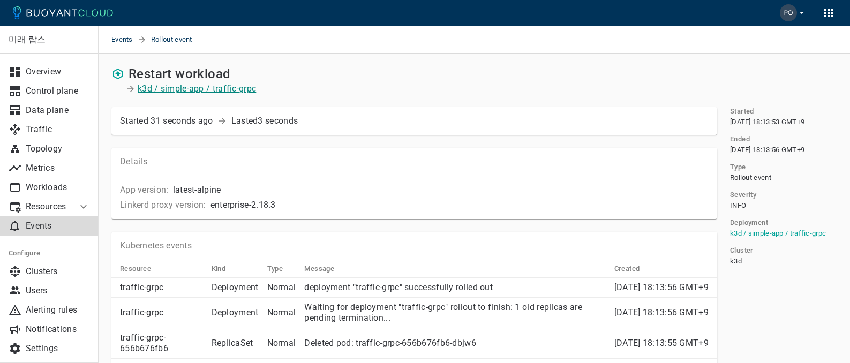
click at [231, 92] on p "k3d / simple-app / traffic-grpc" at bounding box center [197, 89] width 118 height 11
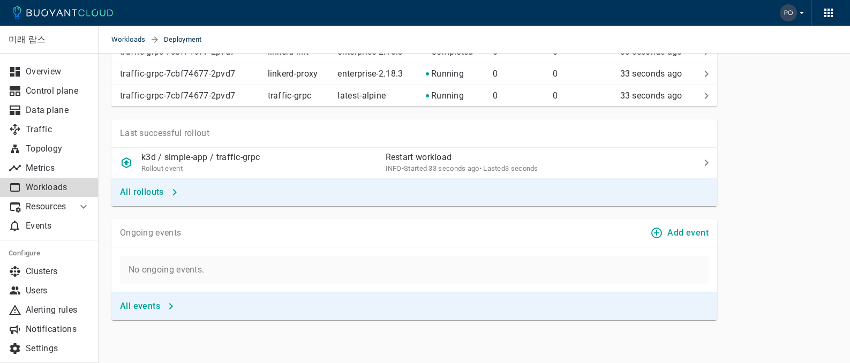
scroll to position [735, 0]
click at [146, 307] on h4 "All events" at bounding box center [140, 306] width 40 height 11
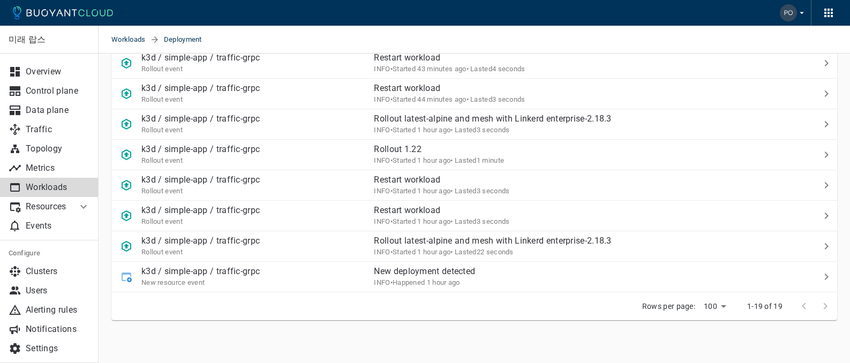
scroll to position [472, 0]
drag, startPoint x: 373, startPoint y: 176, endPoint x: 440, endPoint y: 183, distance: 67.4
click at [440, 183] on p "Restart workload" at bounding box center [580, 180] width 413 height 11
copy p "Restart workload"
drag, startPoint x: 371, startPoint y: 244, endPoint x: 402, endPoint y: 238, distance: 31.6
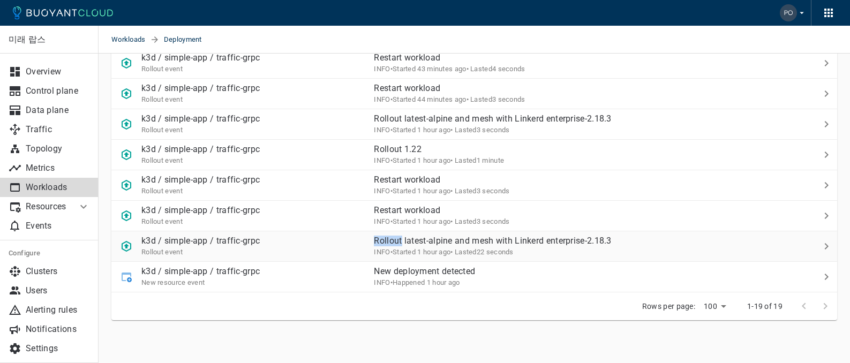
click at [402, 238] on td "Rollout latest-alpine and mesh with Linkerd enterprise-2.18.3 INFO • Started 1 …" at bounding box center [575, 246] width 421 height 31
copy p "Rollout"
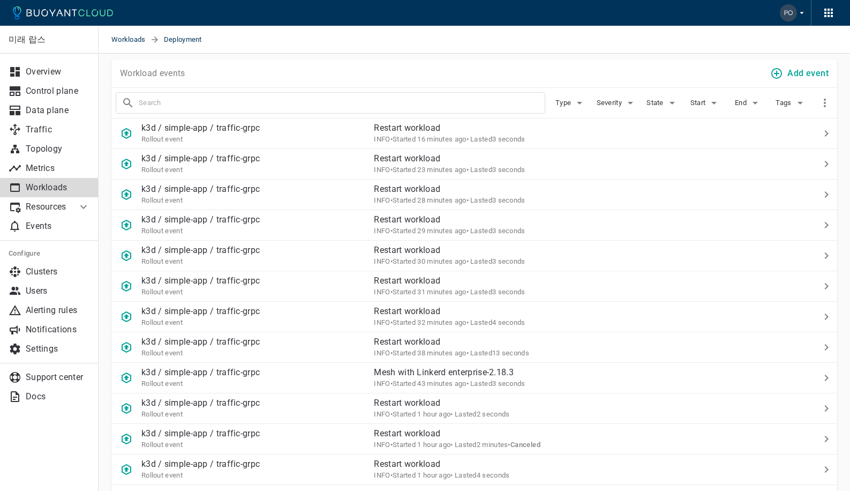
scroll to position [0, 0]
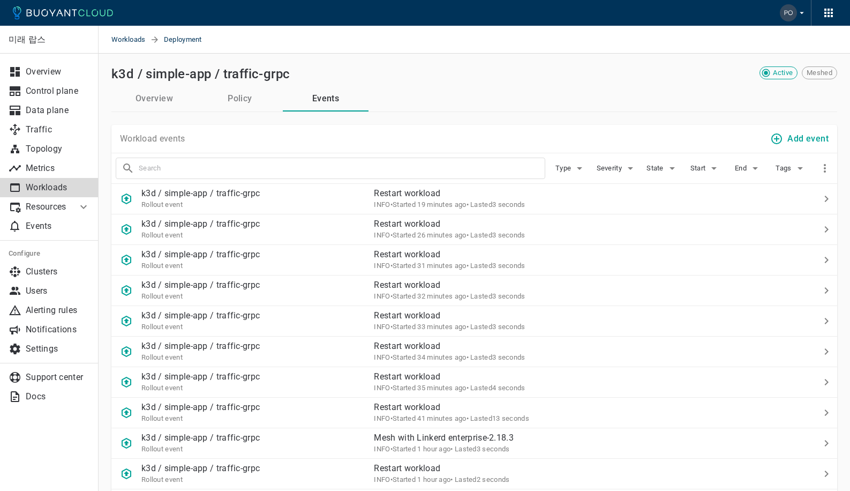
click at [273, 73] on h2 "k3d / simple-app / traffic-grpc" at bounding box center [200, 73] width 178 height 15
click at [256, 196] on p "k3d / simple-app / traffic-grpc" at bounding box center [200, 193] width 118 height 11
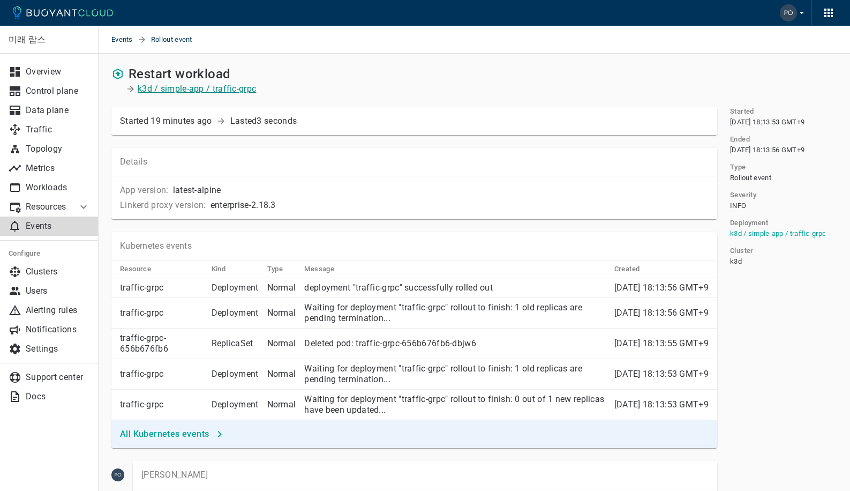
click at [203, 85] on p "k3d / simple-app / traffic-grpc" at bounding box center [197, 89] width 118 height 11
